Goal: Task Accomplishment & Management: Manage account settings

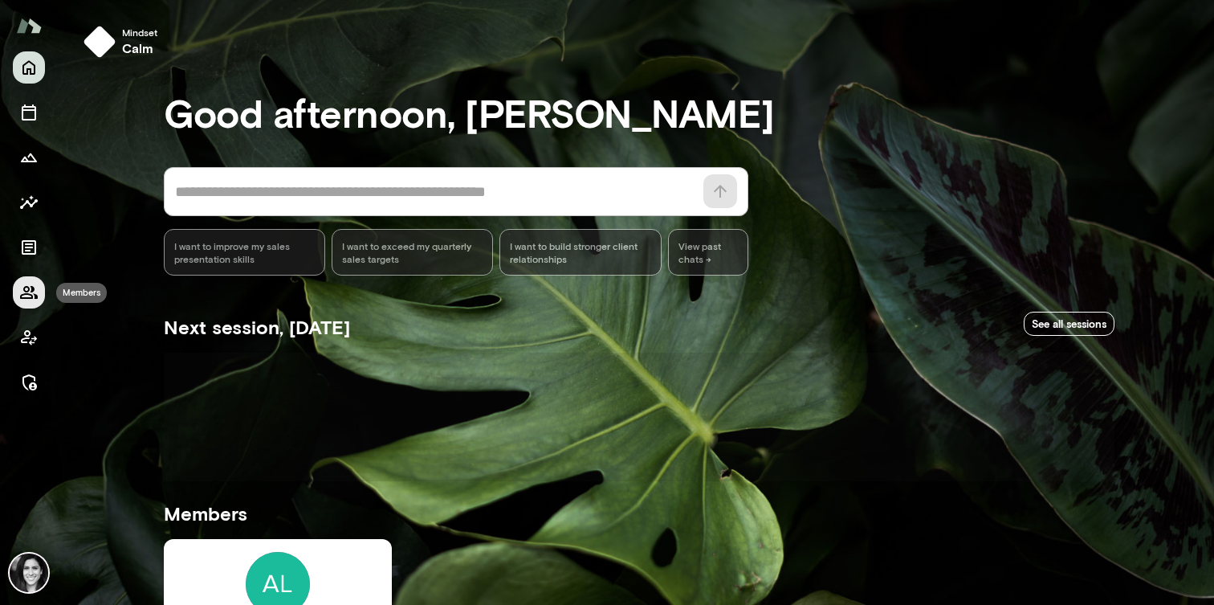
click at [31, 299] on icon "Members" at bounding box center [28, 292] width 19 height 19
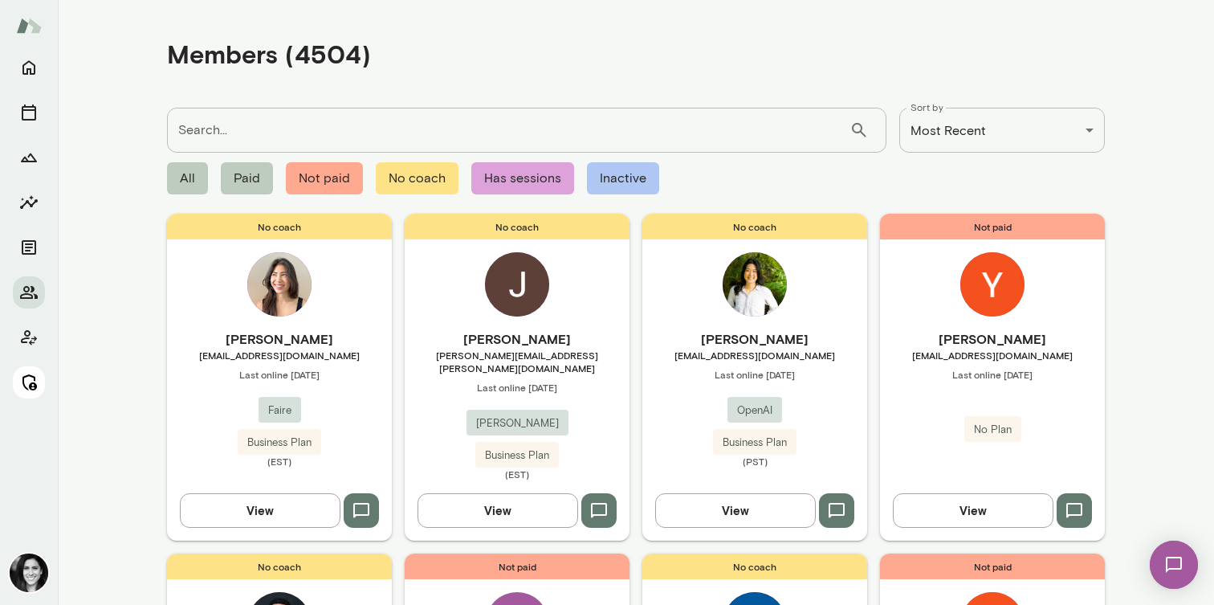
click at [35, 380] on icon "Manage" at bounding box center [28, 382] width 19 height 19
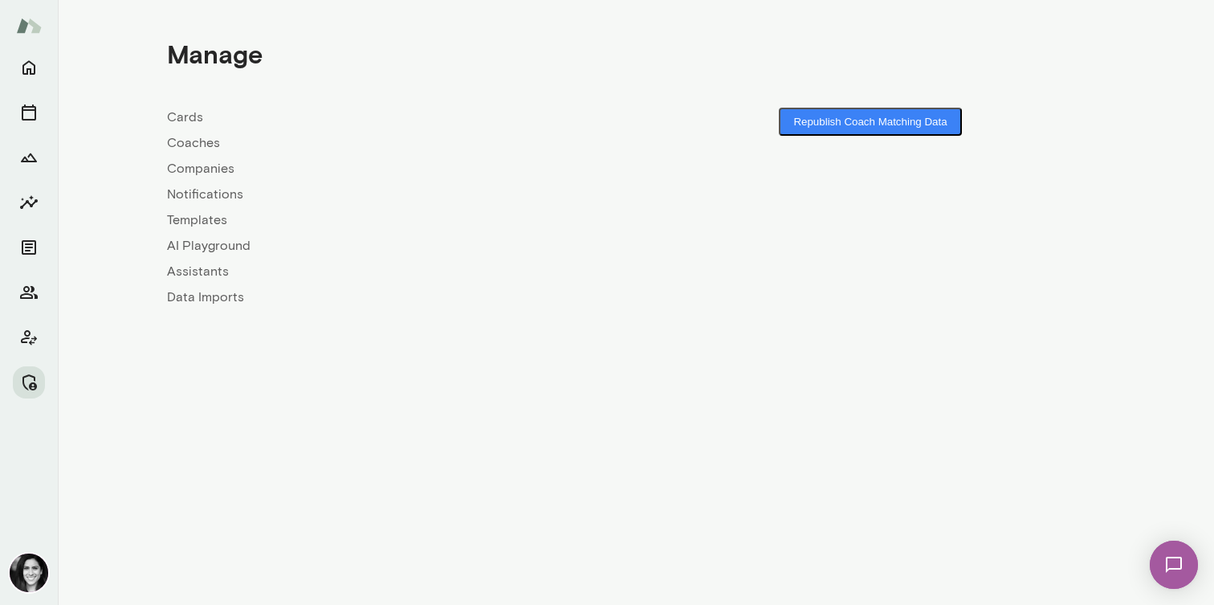
click at [218, 147] on link "Coaches" at bounding box center [401, 142] width 469 height 19
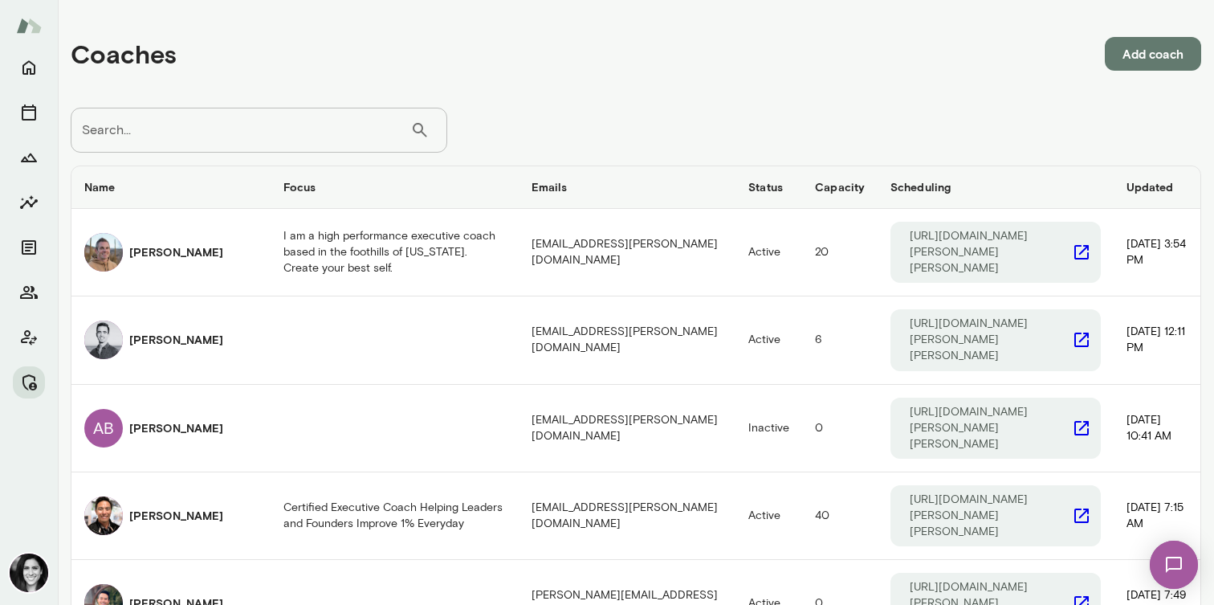
click at [286, 124] on input "Search..." at bounding box center [241, 130] width 340 height 45
type input "******"
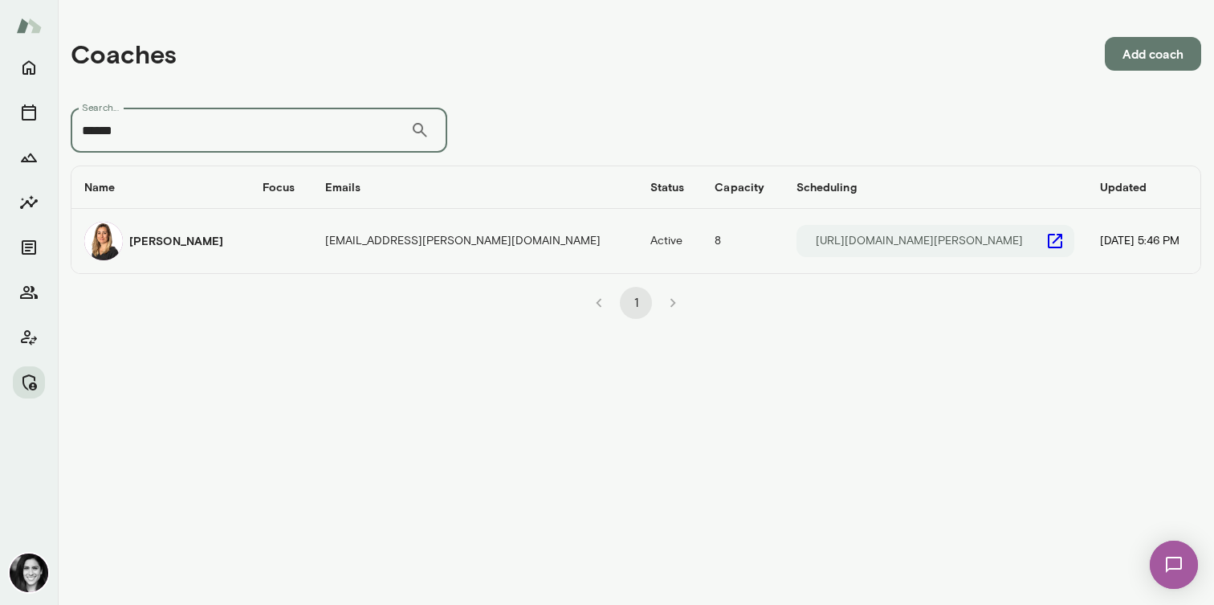
click at [265, 226] on td "coaches table" at bounding box center [281, 241] width 63 height 64
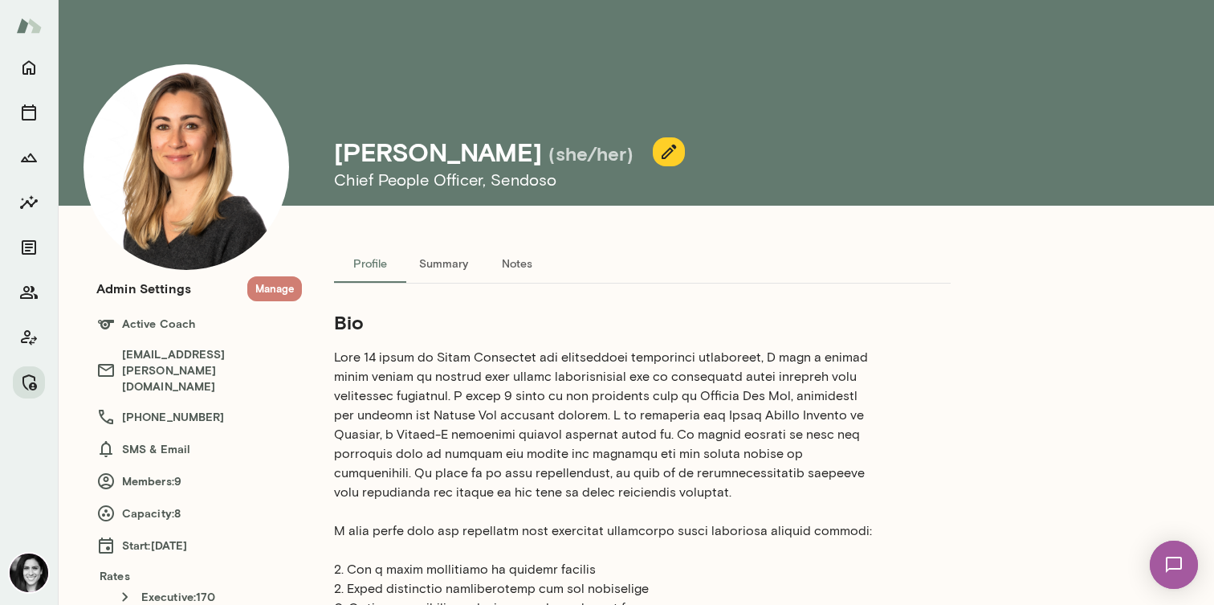
click at [271, 290] on button "Manage" at bounding box center [274, 288] width 55 height 25
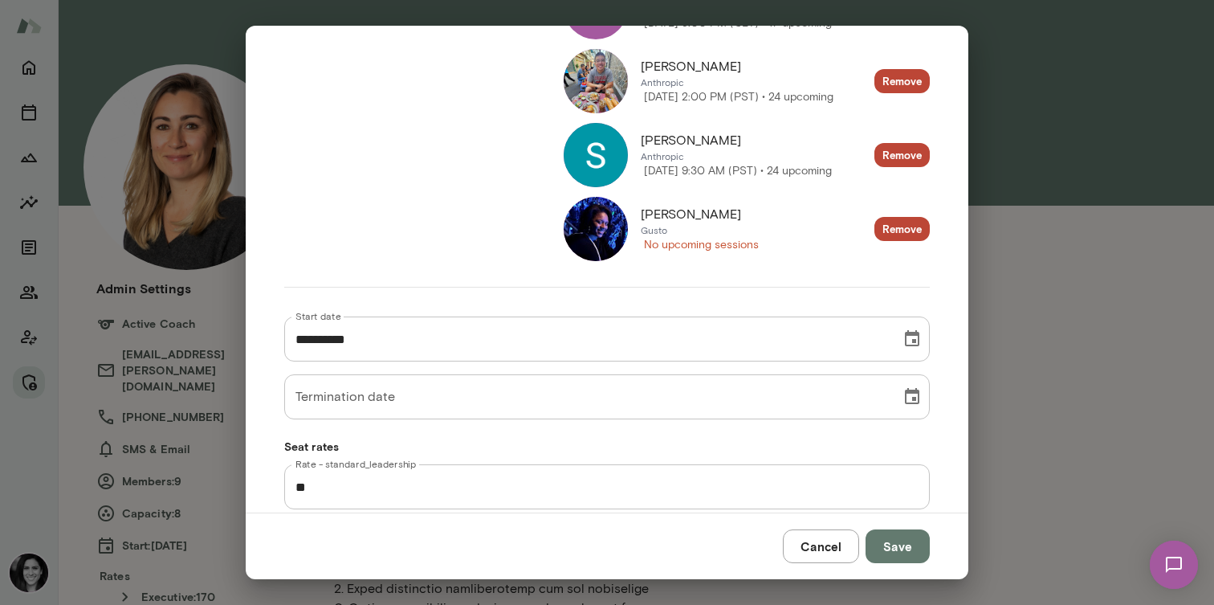
scroll to position [674, 0]
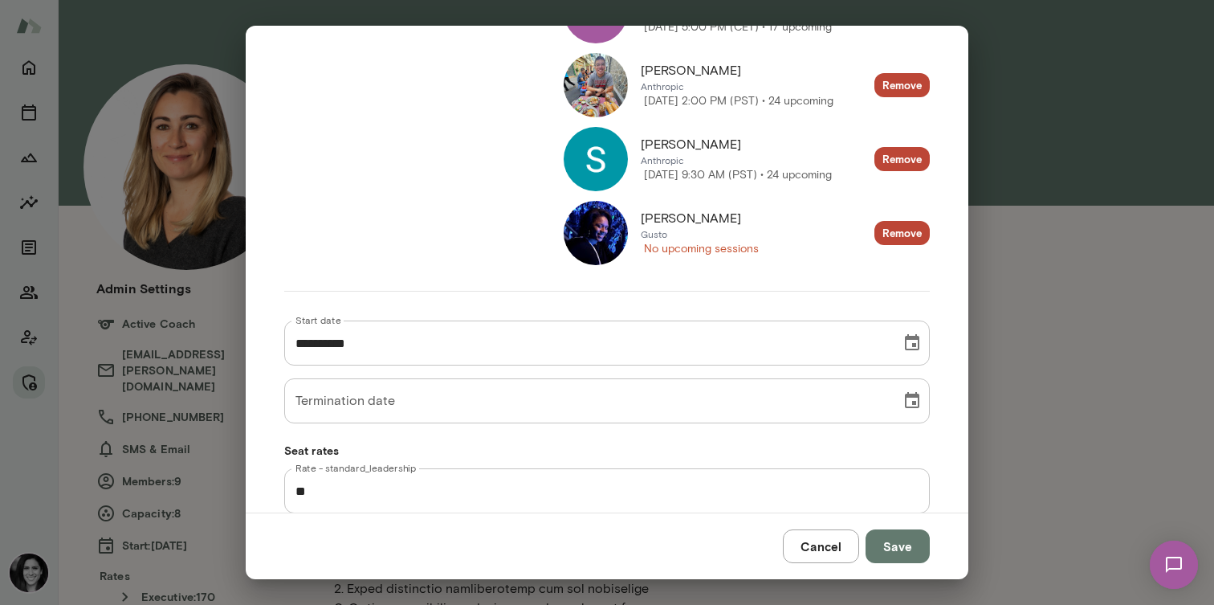
click at [594, 237] on img at bounding box center [596, 233] width 64 height 64
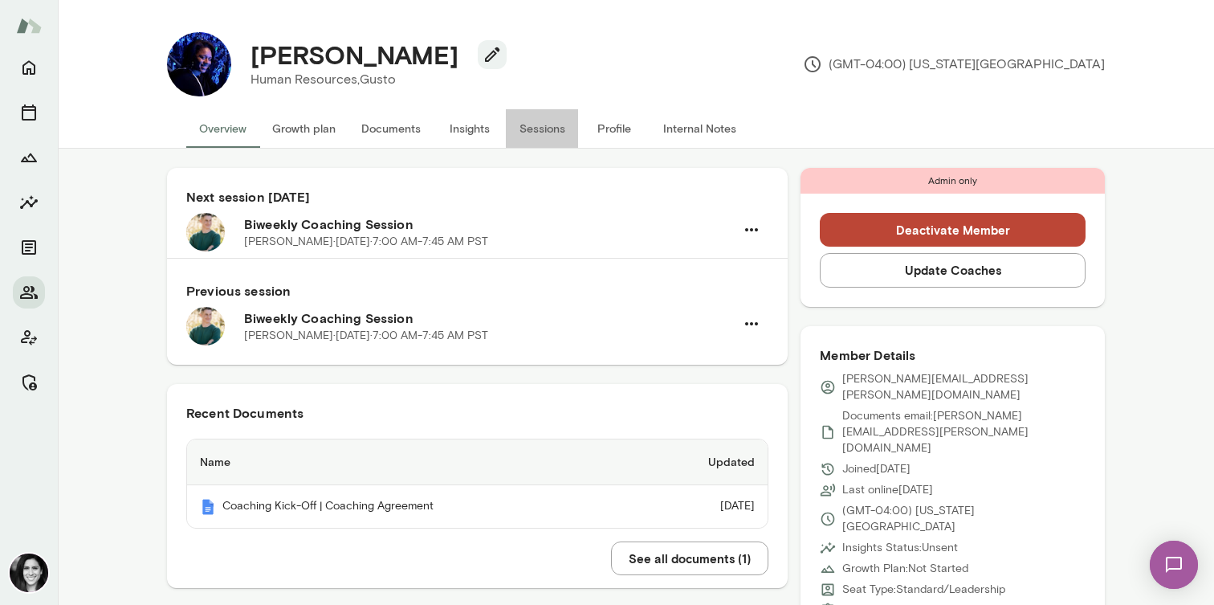
click at [554, 120] on button "Sessions" at bounding box center [542, 128] width 72 height 39
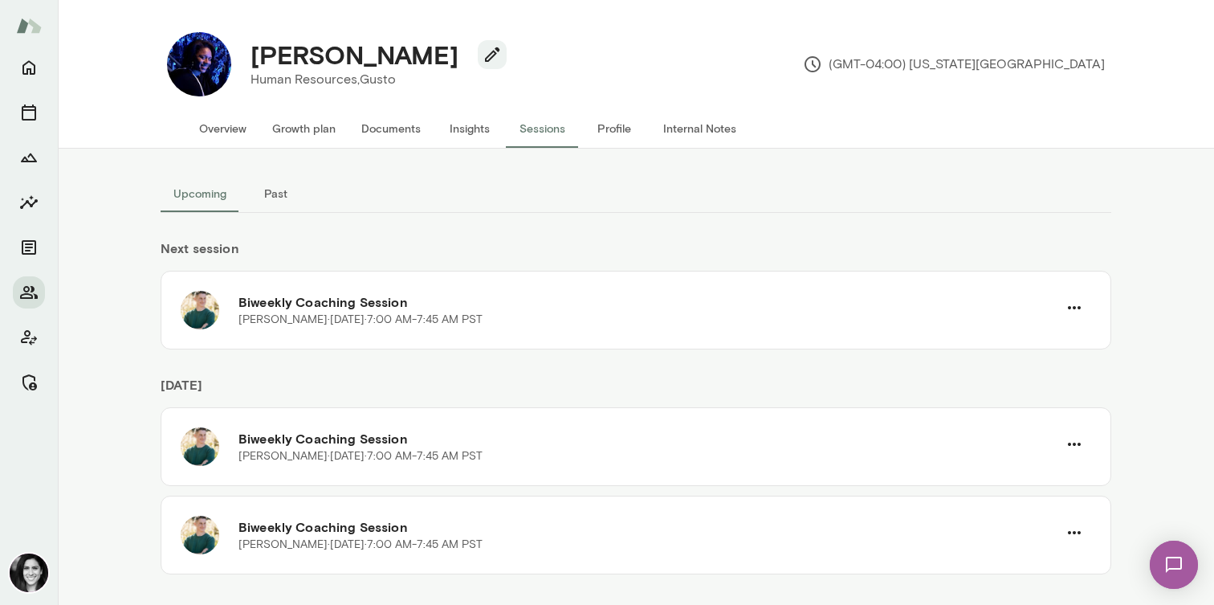
click at [269, 205] on button "Past" at bounding box center [275, 193] width 72 height 39
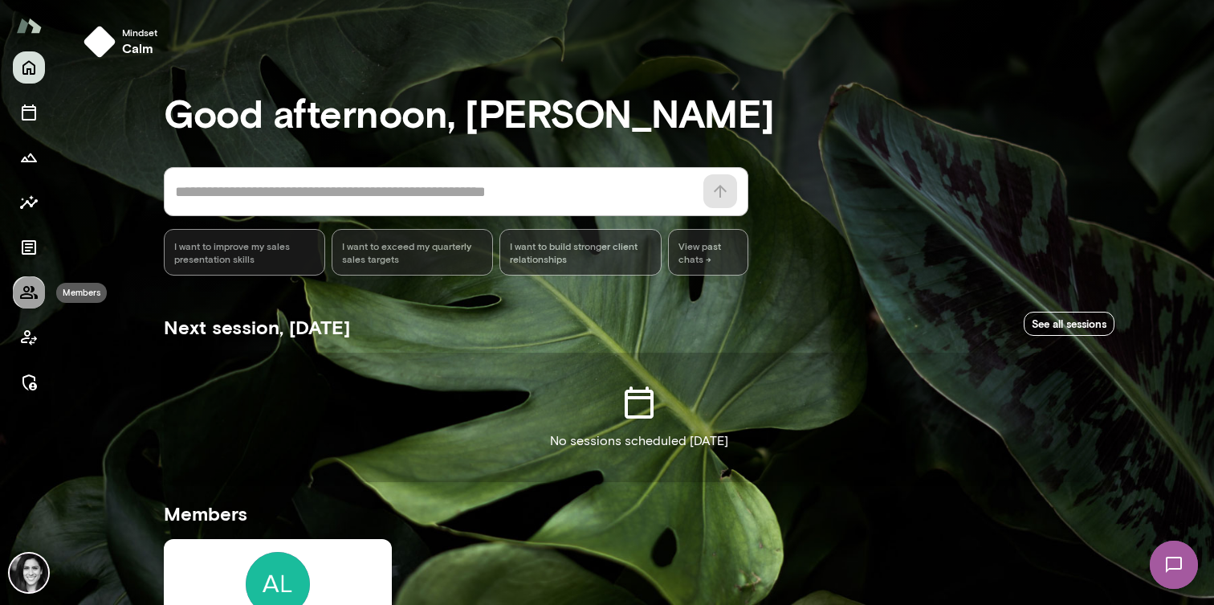
click at [27, 304] on button "Members" at bounding box center [29, 292] width 32 height 32
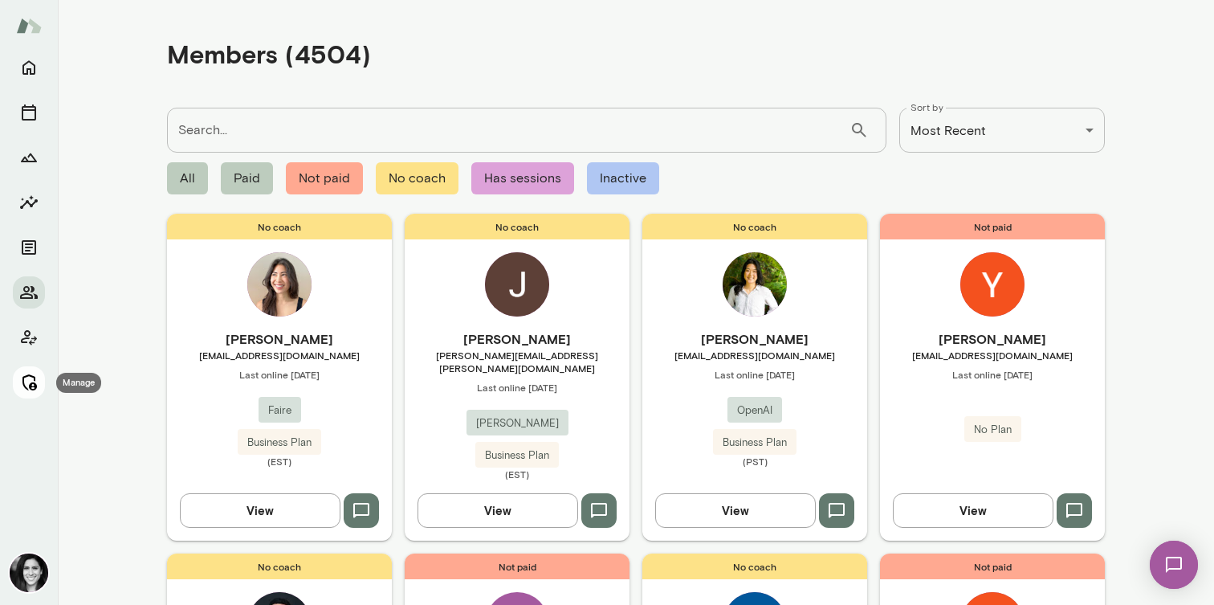
click at [22, 390] on icon "Manage" at bounding box center [28, 382] width 19 height 19
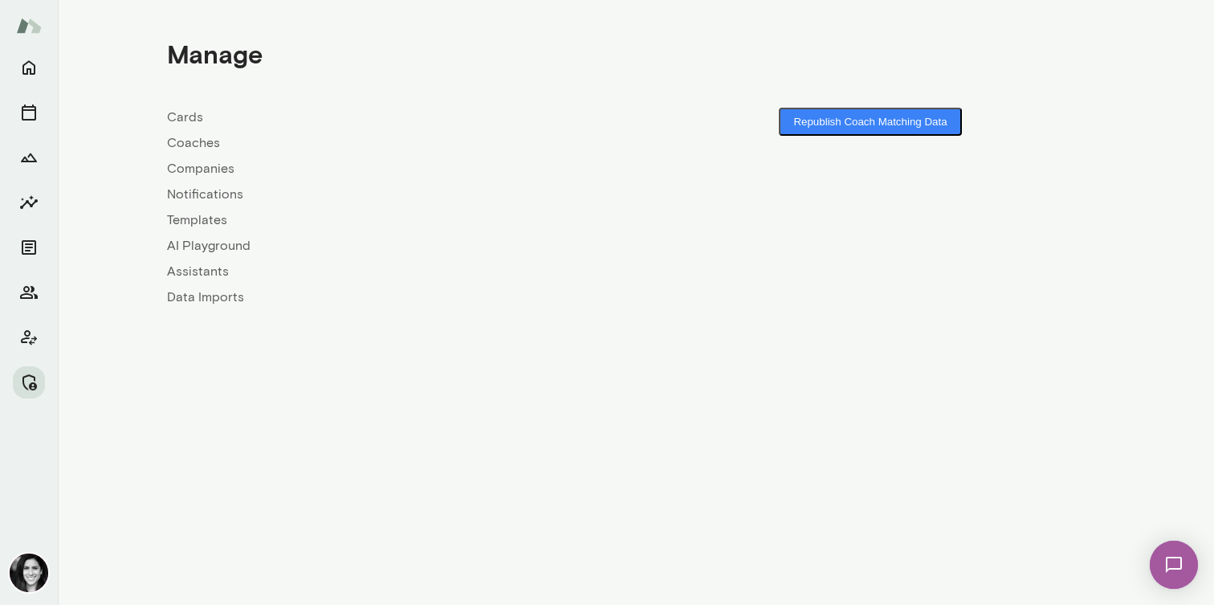
click at [210, 140] on link "Coaches" at bounding box center [401, 142] width 469 height 19
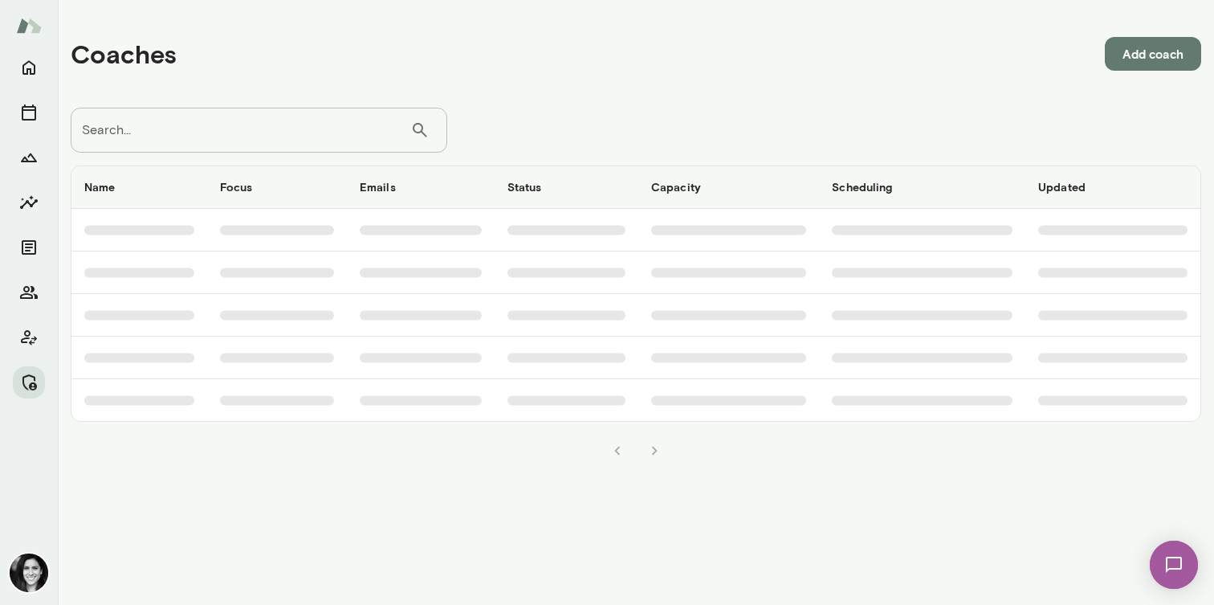
click at [209, 123] on input "Search..." at bounding box center [241, 130] width 340 height 45
type input "**********"
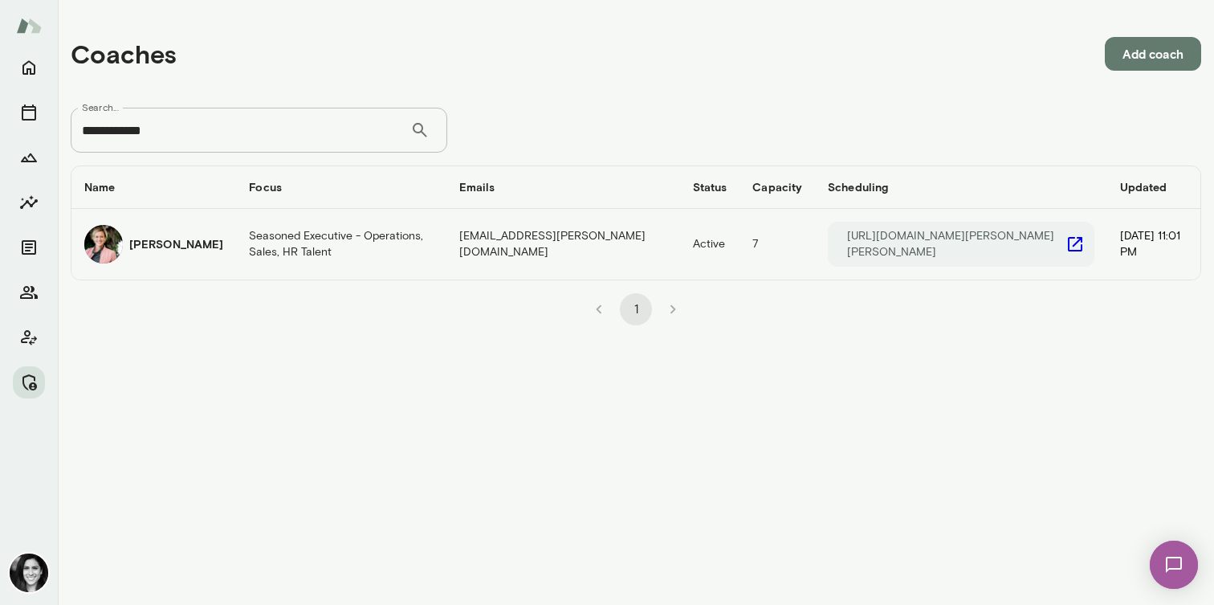
click at [188, 261] on div "[PERSON_NAME]" at bounding box center [153, 244] width 139 height 39
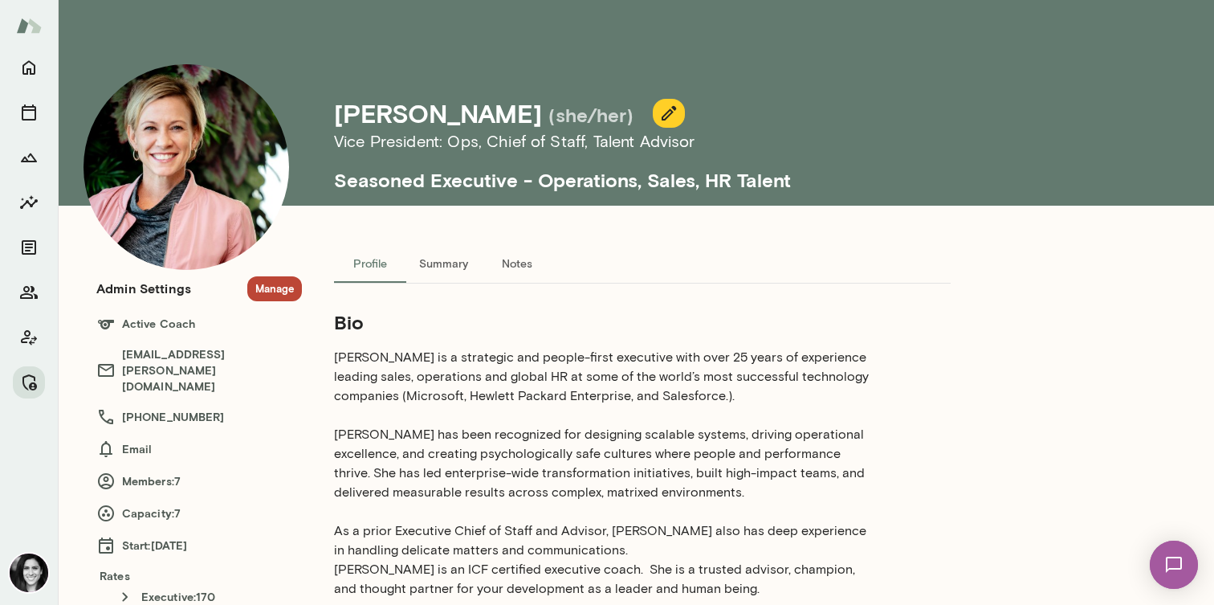
click at [272, 309] on section "Admin Settings Manage Active Coach [EMAIL_ADDRESS][PERSON_NAME][DOMAIN_NAME] [P…" at bounding box center [199, 452] width 206 height 353
click at [277, 296] on button "Manage" at bounding box center [274, 288] width 55 height 25
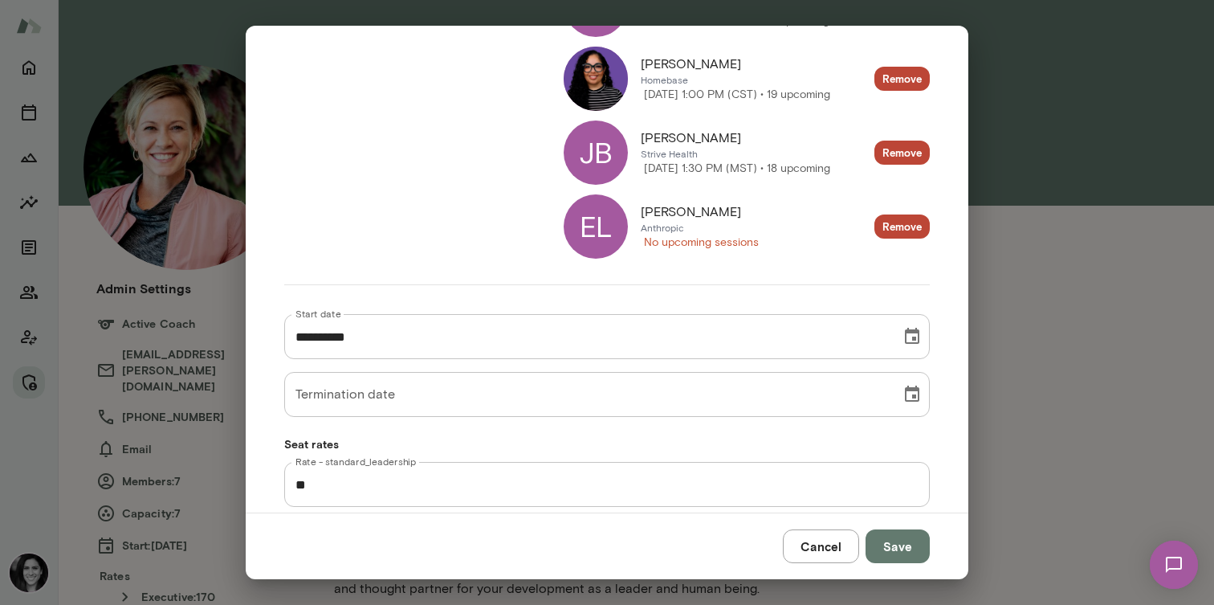
scroll to position [516, 0]
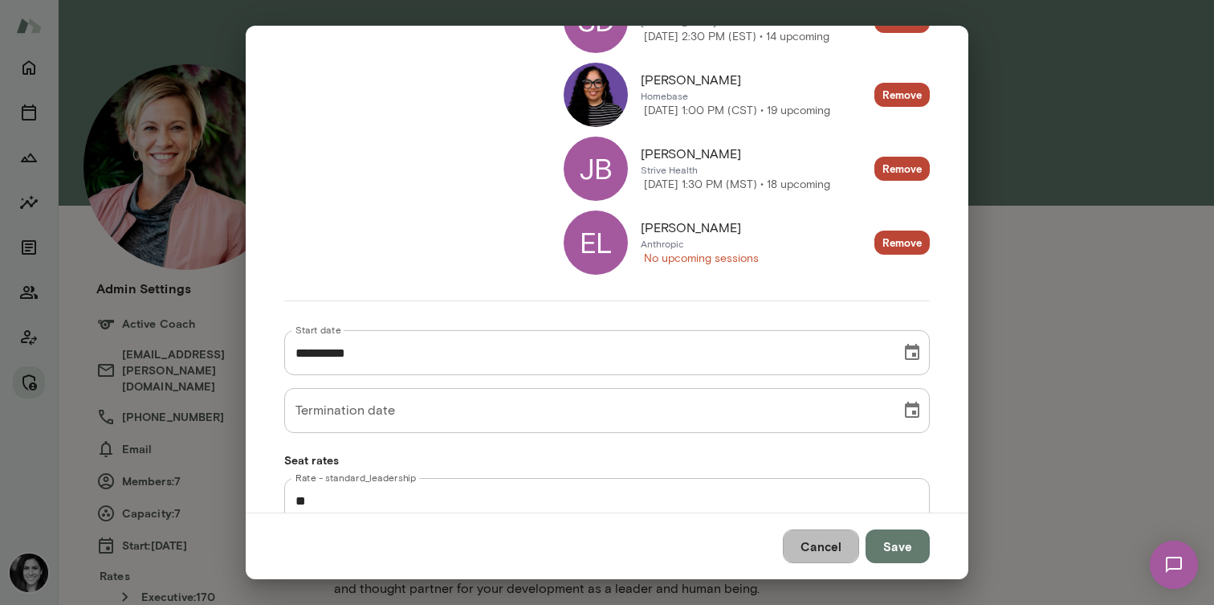
click at [813, 548] on button "Cancel" at bounding box center [821, 546] width 76 height 34
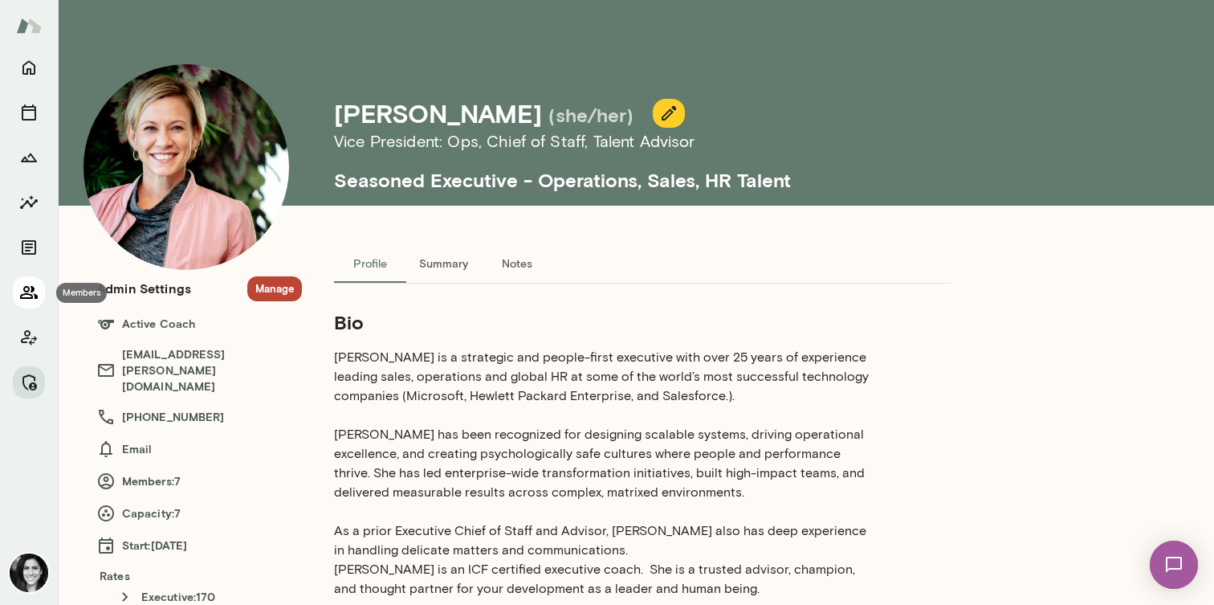
click at [27, 300] on icon "Members" at bounding box center [28, 292] width 19 height 19
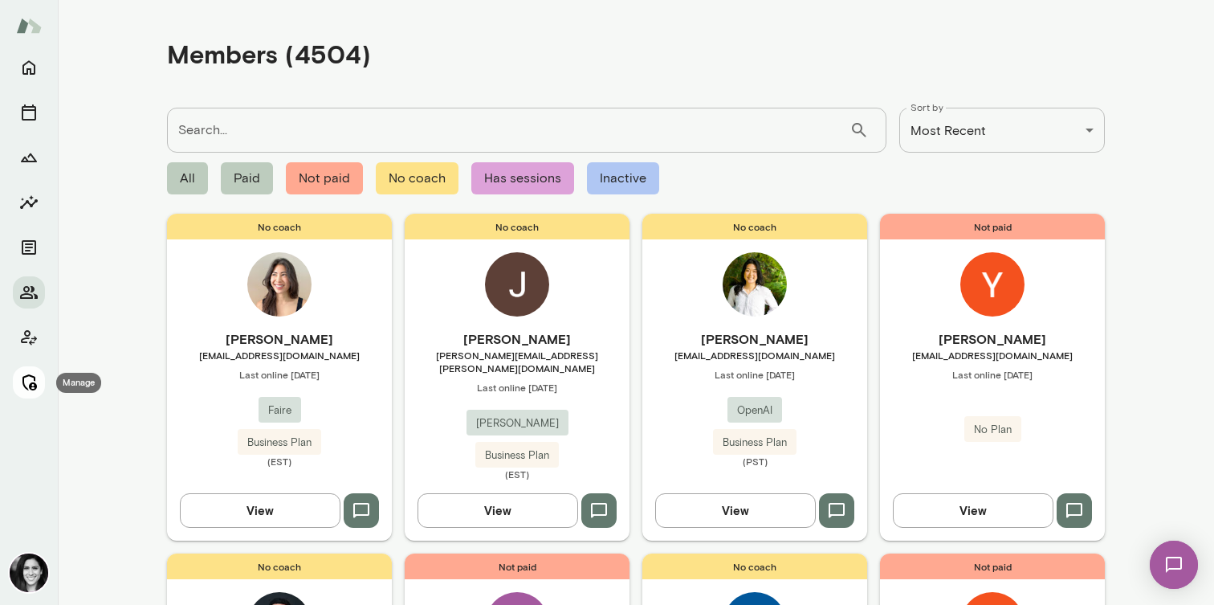
click at [18, 380] on button "Manage" at bounding box center [29, 382] width 32 height 32
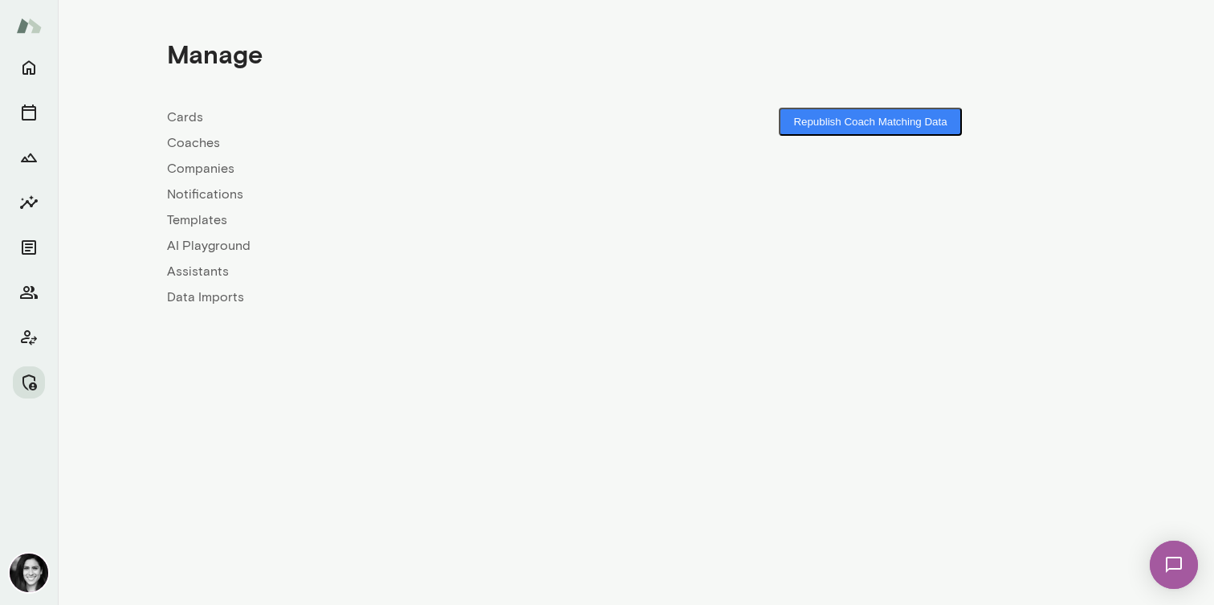
click at [216, 141] on link "Coaches" at bounding box center [401, 142] width 469 height 19
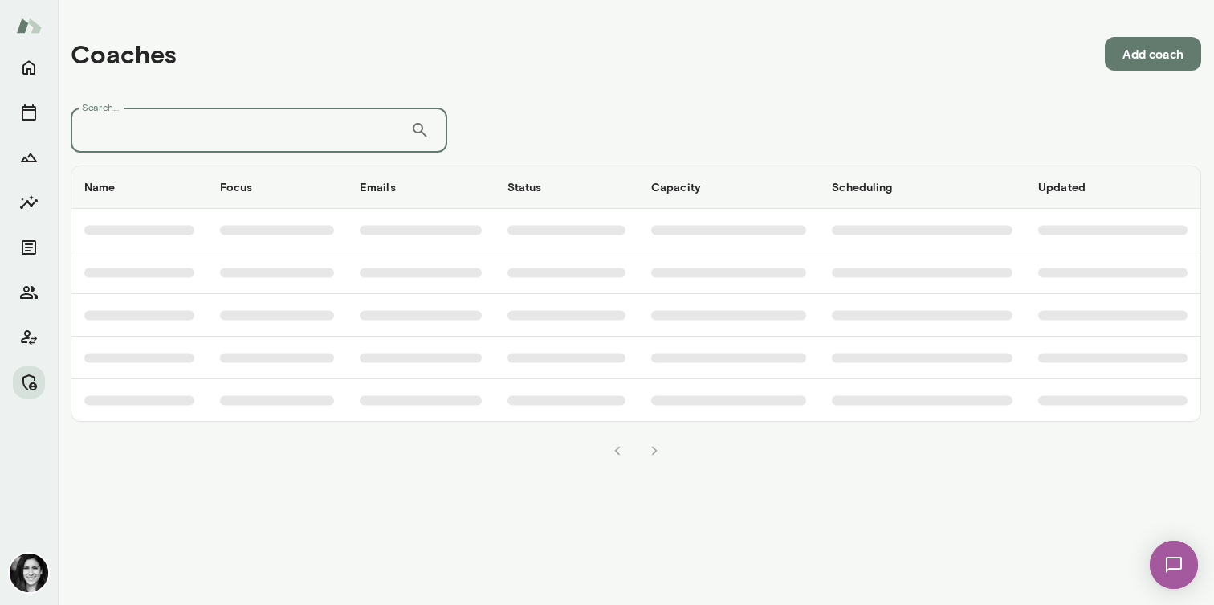
click at [216, 141] on input "Search..." at bounding box center [241, 130] width 340 height 45
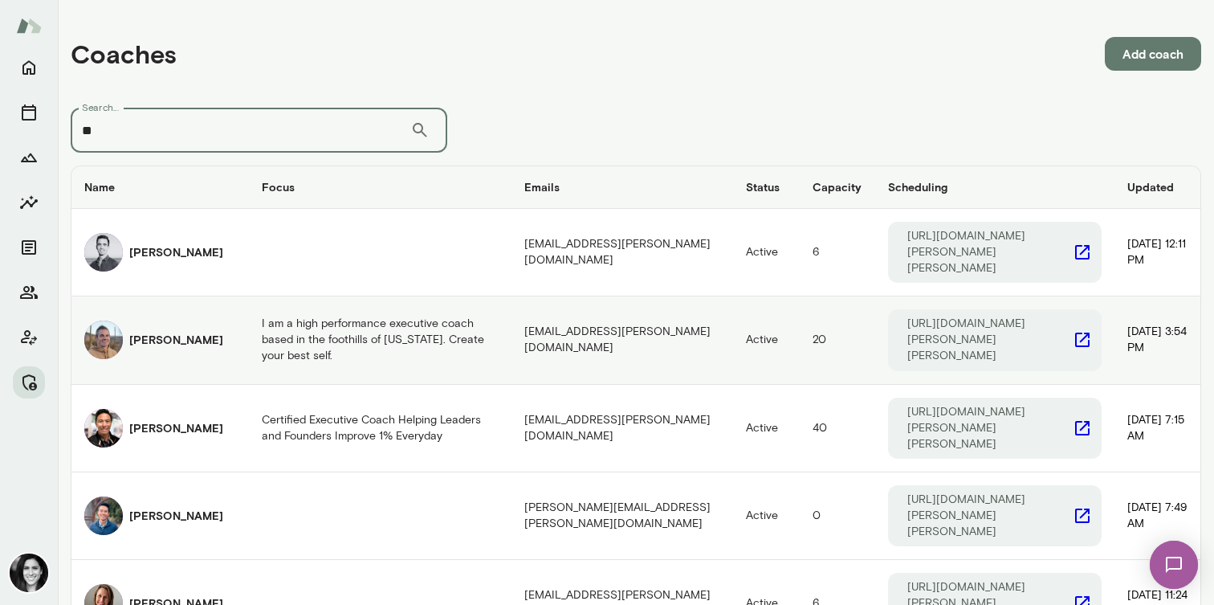
type input "*"
type input "******"
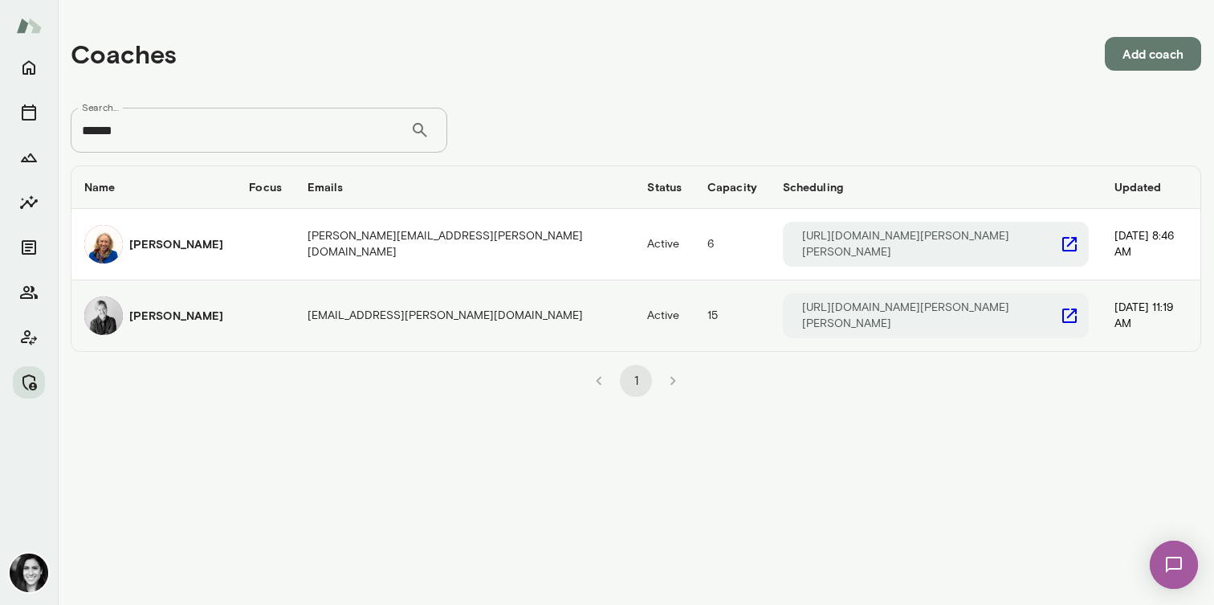
click at [215, 314] on div "[PERSON_NAME]" at bounding box center [153, 315] width 139 height 39
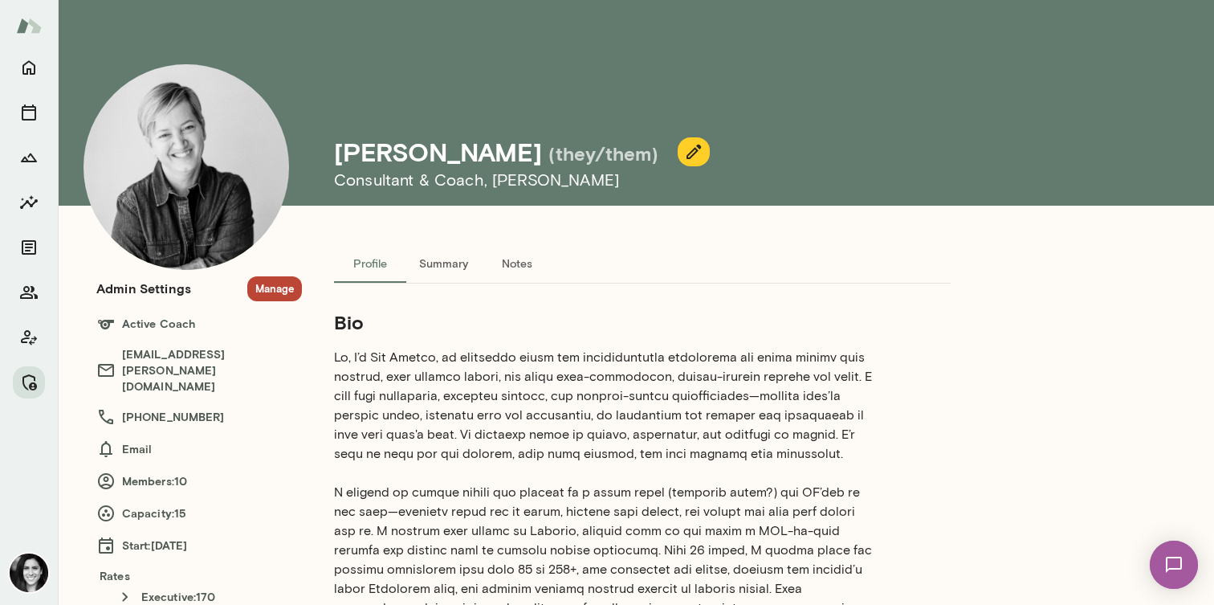
click at [263, 288] on button "Manage" at bounding box center [274, 288] width 55 height 25
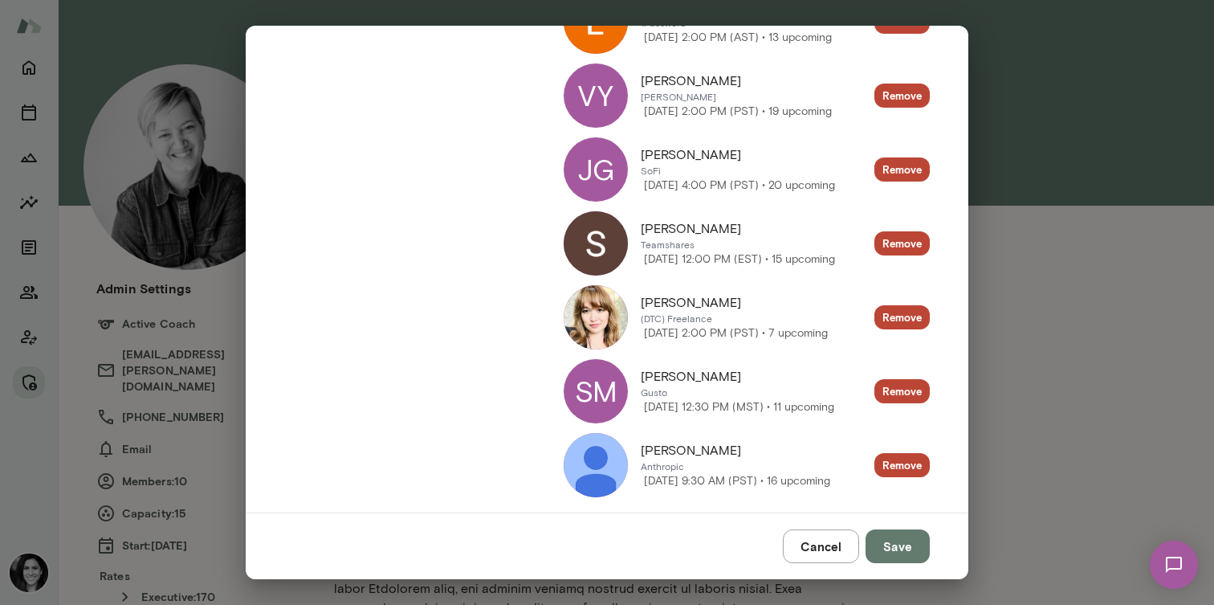
scroll to position [518, 0]
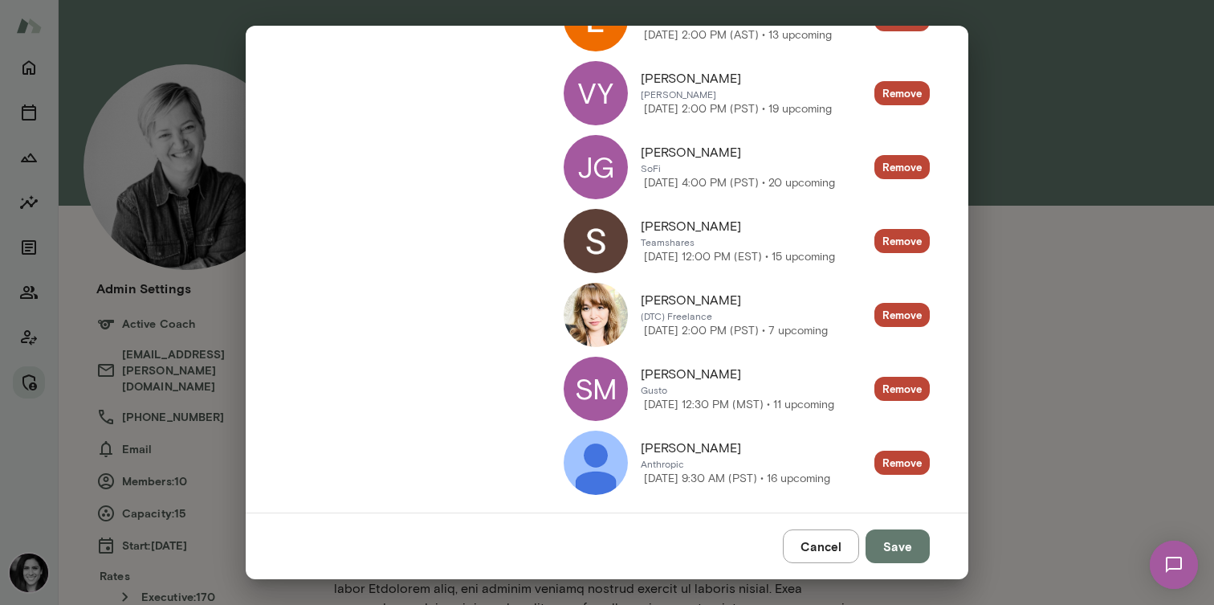
click at [611, 239] on img at bounding box center [596, 241] width 64 height 64
